Goal: Find specific page/section: Find specific page/section

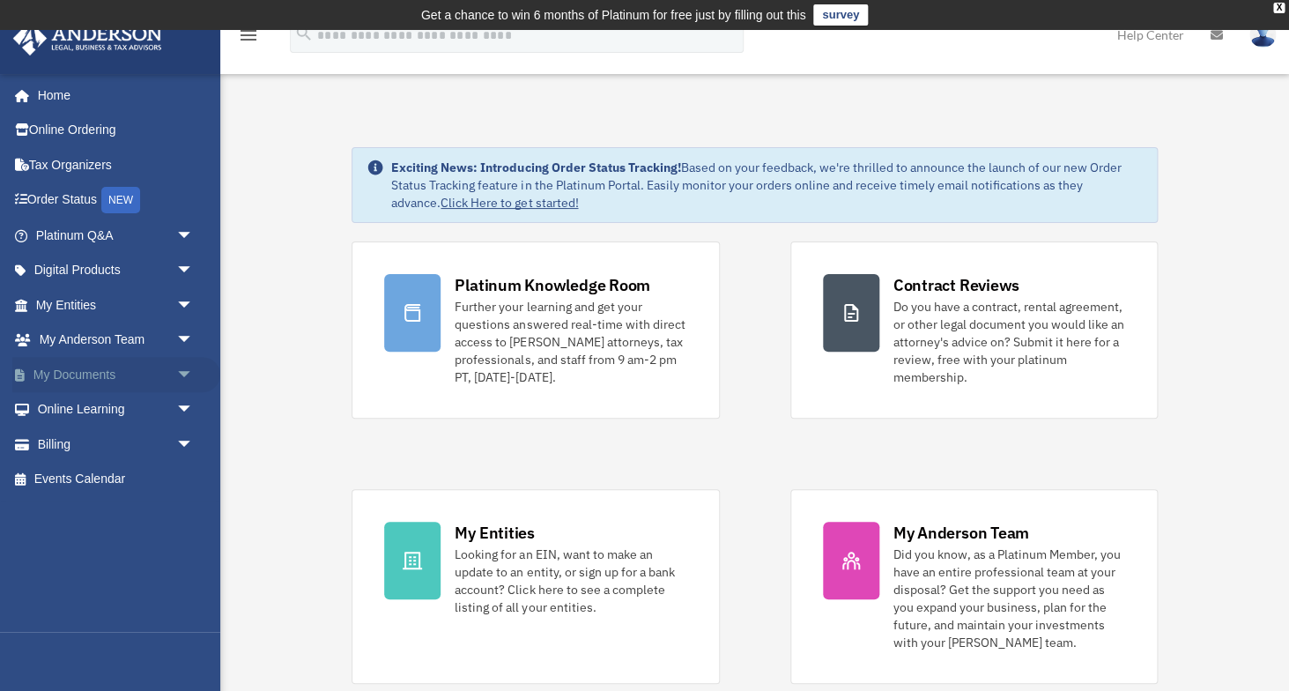
click at [138, 367] on link "My Documents arrow_drop_down" at bounding box center [116, 374] width 208 height 35
click at [182, 374] on span "arrow_drop_down" at bounding box center [193, 375] width 35 height 36
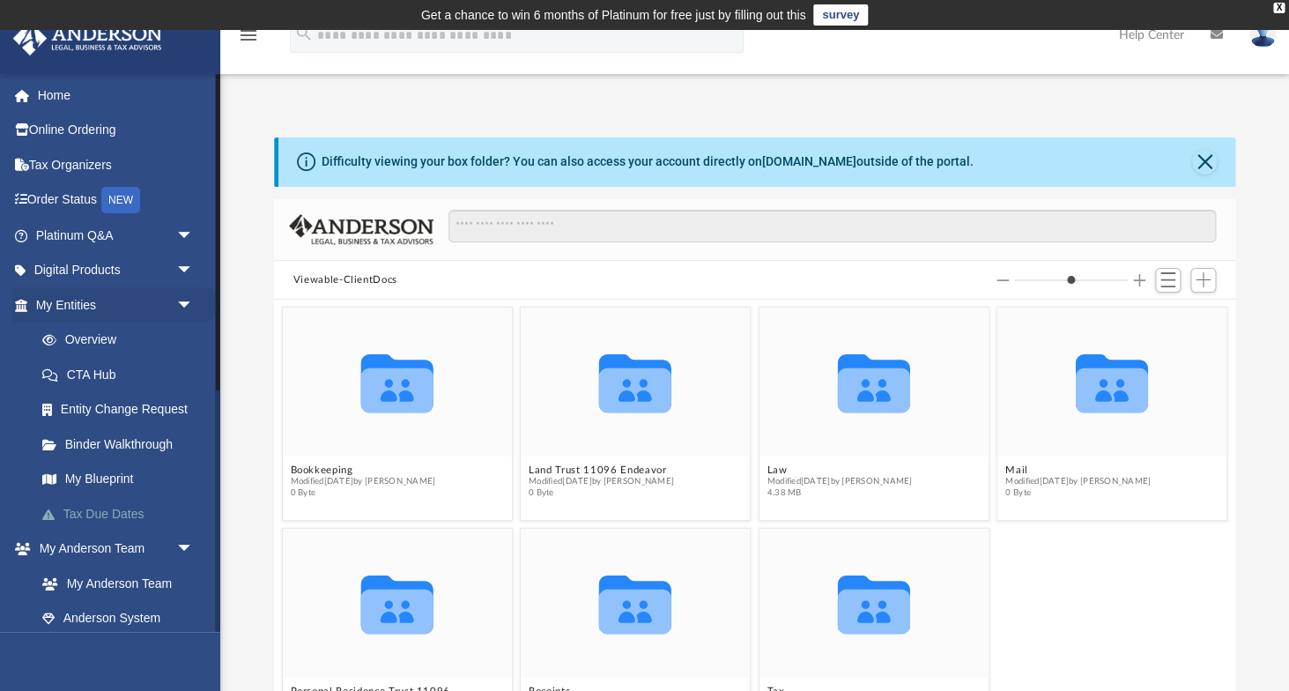
scroll to position [400, 961]
click at [123, 437] on link "Binder Walkthrough" at bounding box center [123, 443] width 196 height 35
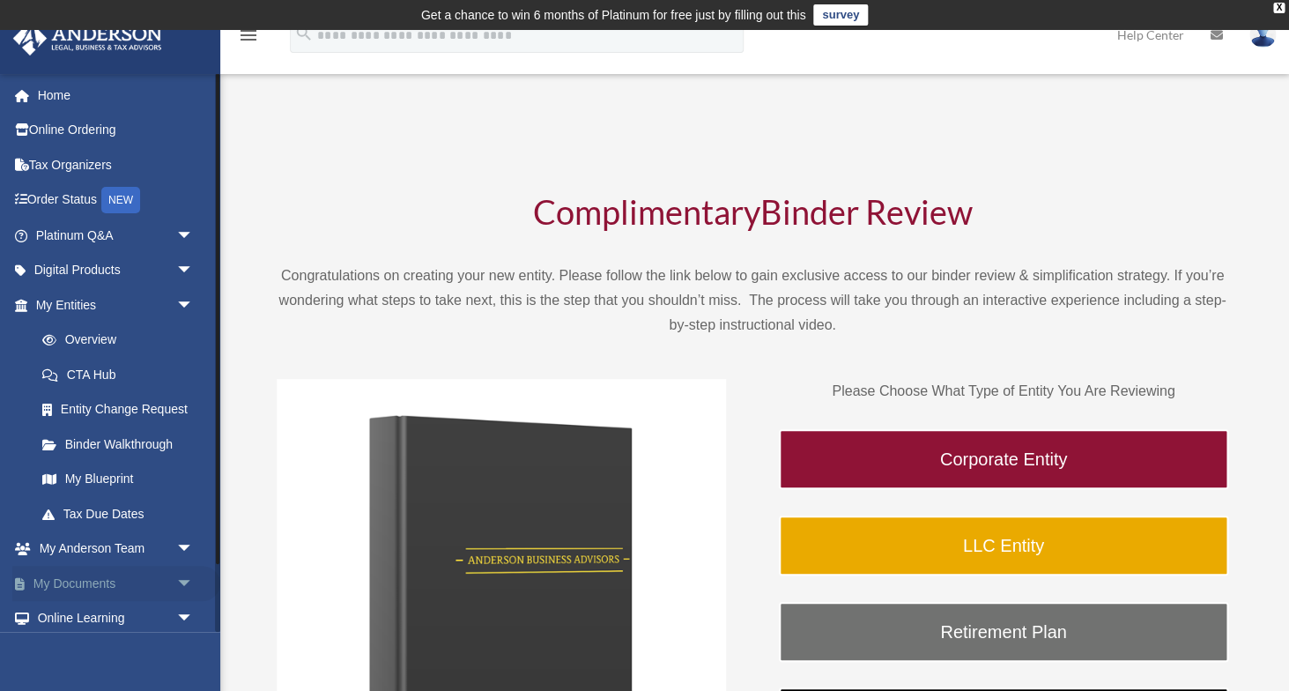
click at [167, 582] on link "My Documents arrow_drop_down" at bounding box center [116, 583] width 208 height 35
click at [185, 586] on span "arrow_drop_down" at bounding box center [193, 584] width 35 height 36
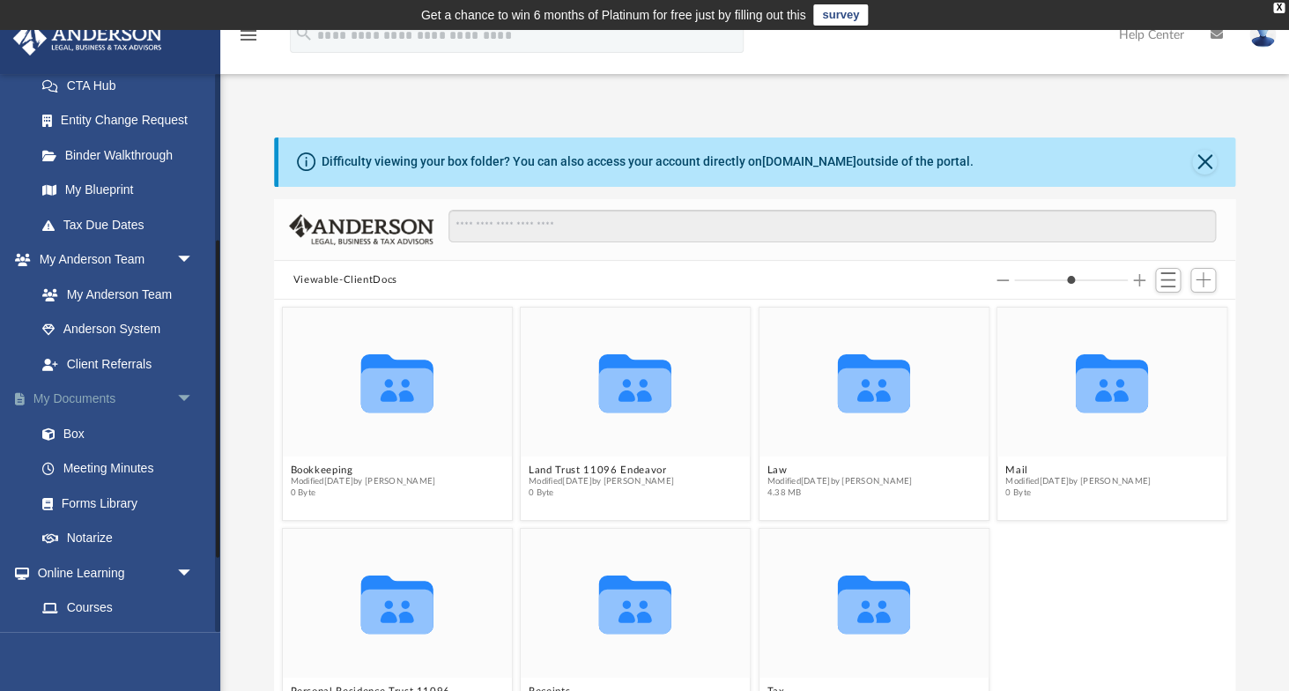
scroll to position [315, 0]
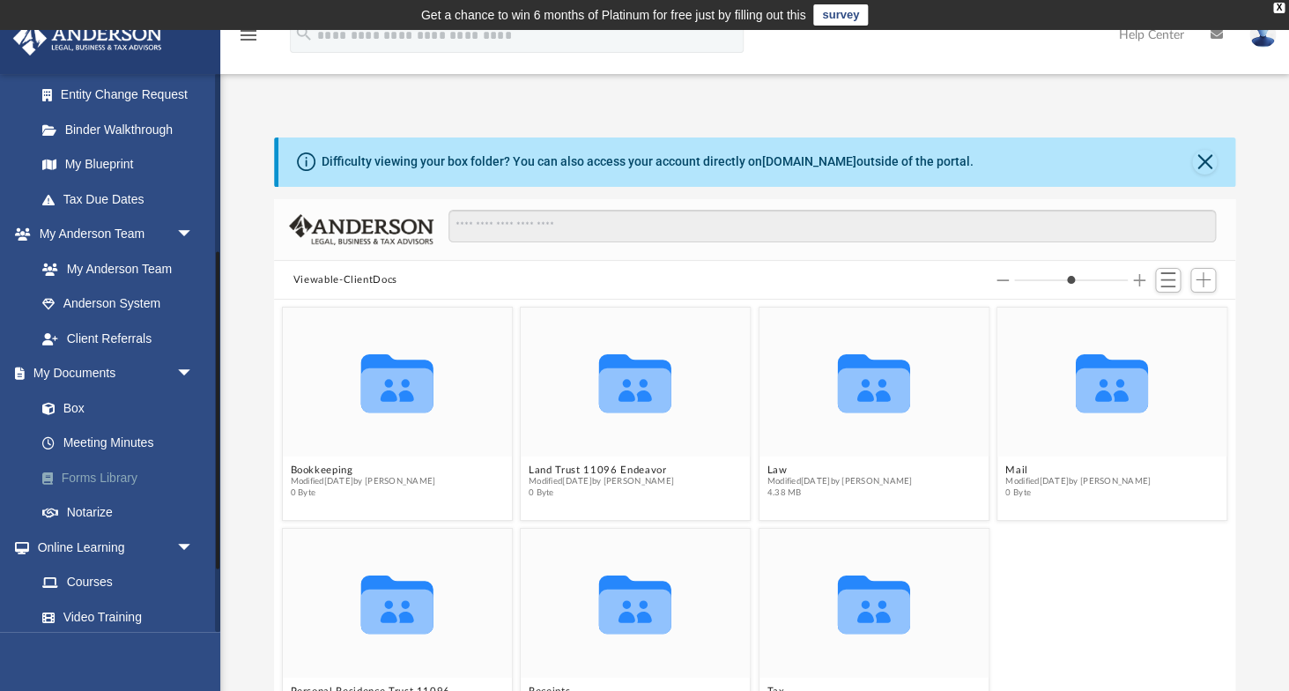
click at [111, 471] on link "Forms Library" at bounding box center [123, 477] width 196 height 35
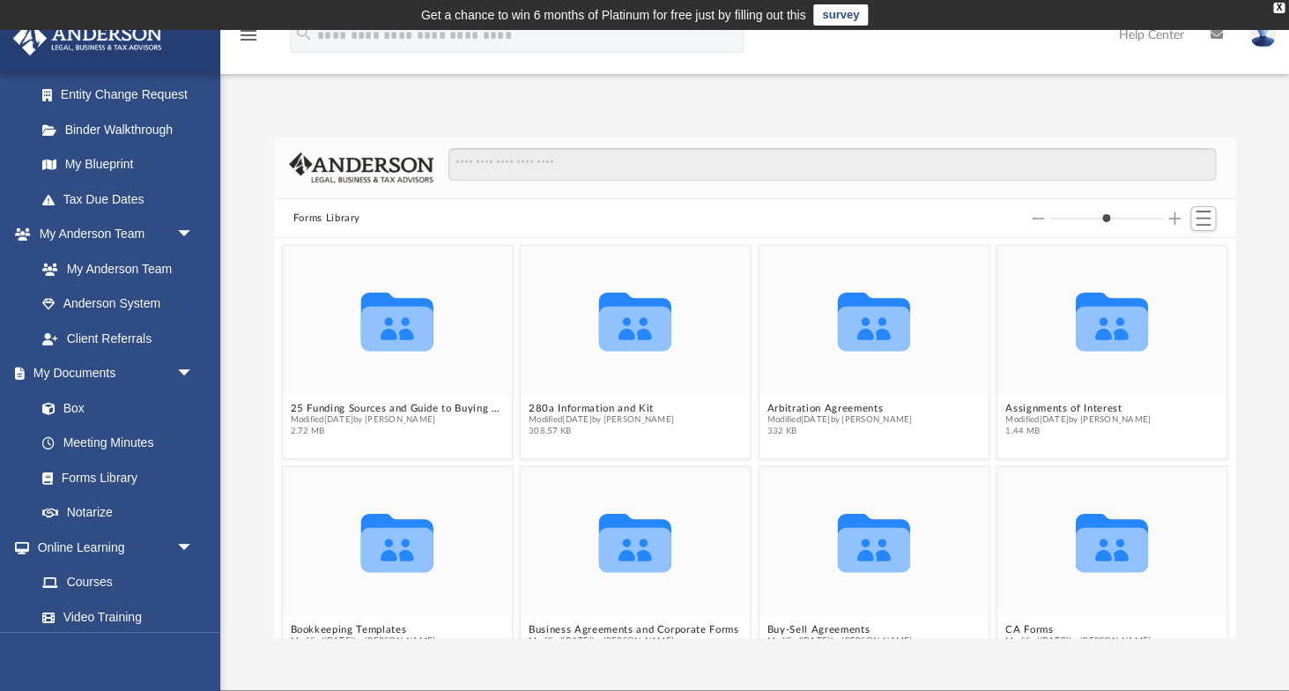
scroll to position [400, 961]
click at [515, 159] on input "Search files and folders" at bounding box center [832, 164] width 767 height 33
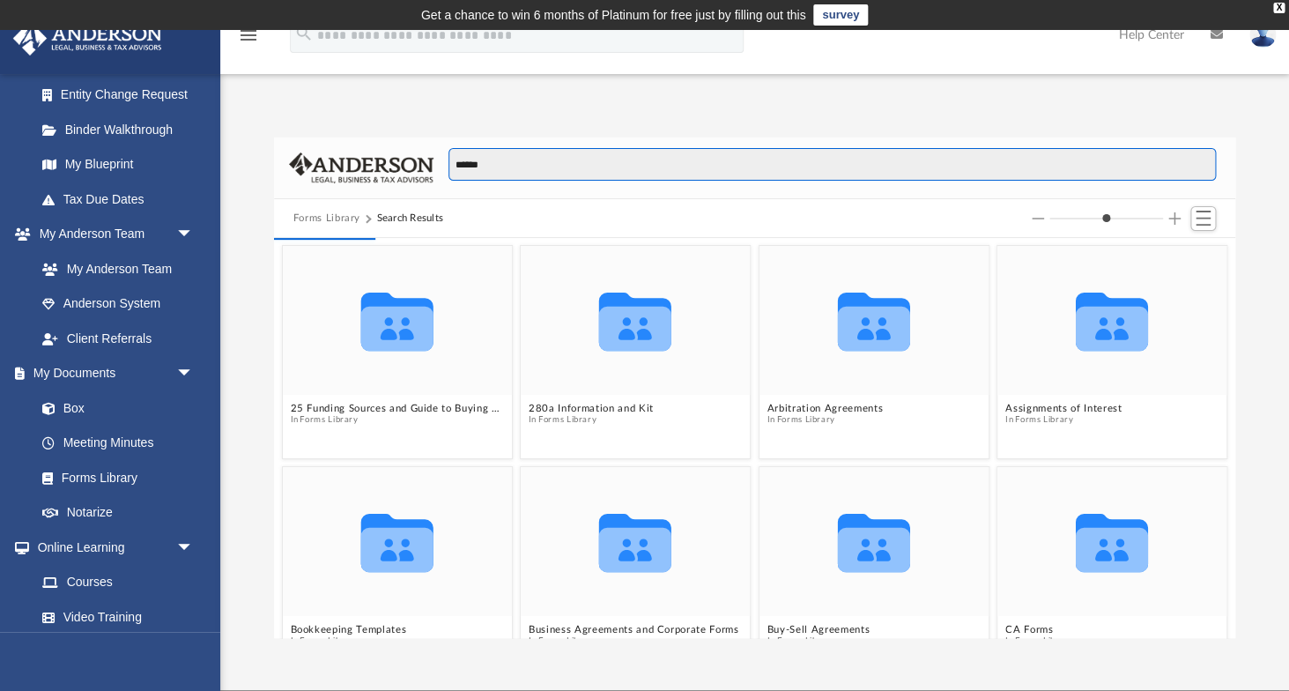
click at [543, 168] on input "******" at bounding box center [832, 164] width 767 height 33
type input "**********"
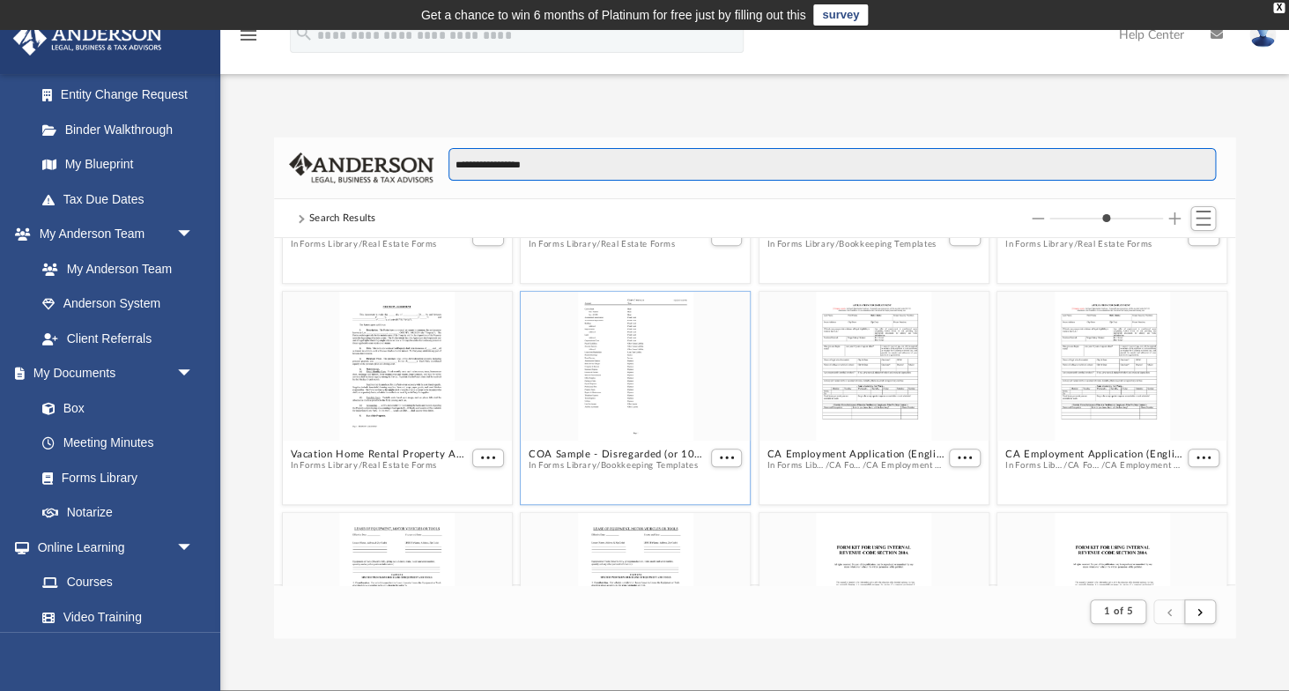
scroll to position [0, 0]
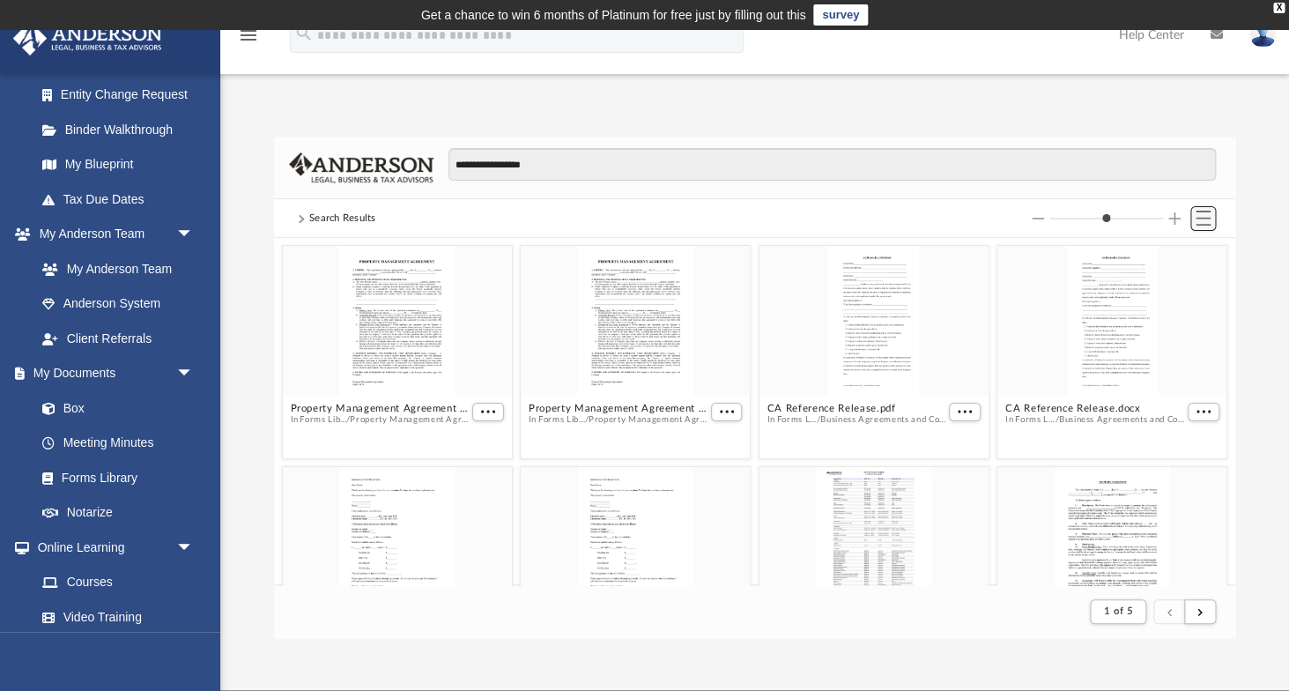
click at [1204, 220] on span "Switch to List View" at bounding box center [1203, 218] width 15 height 15
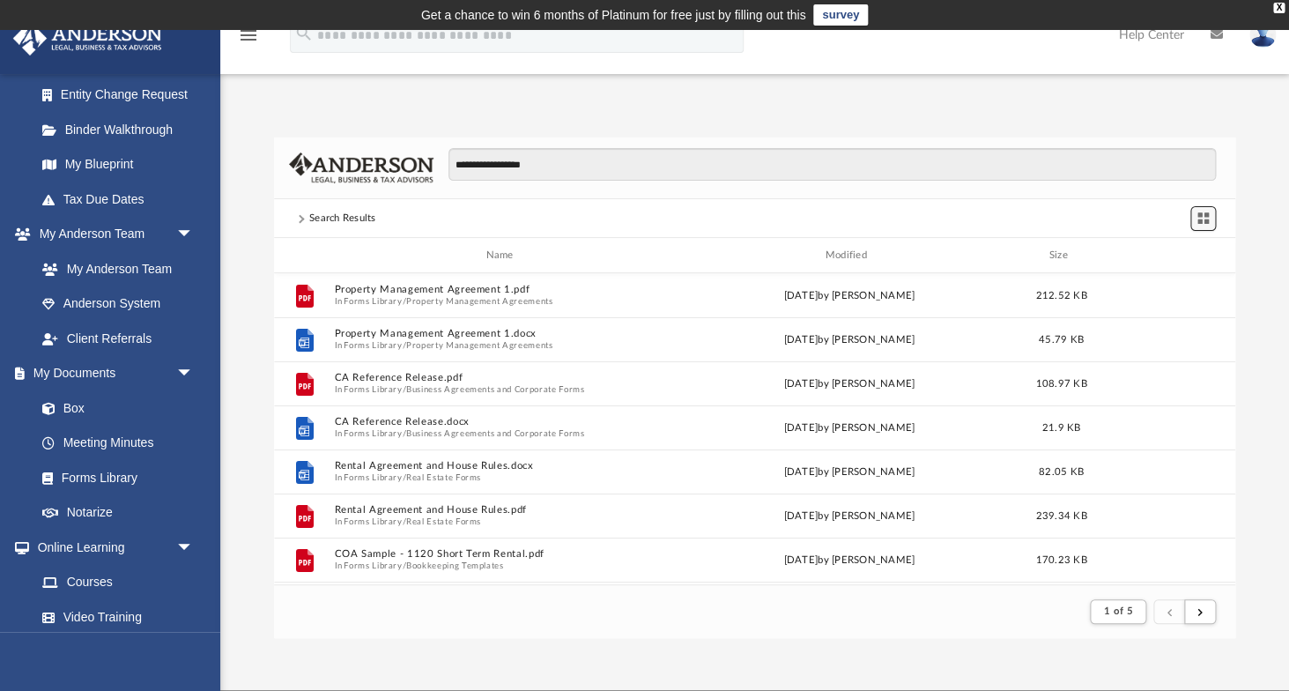
scroll to position [346, 961]
